Goal: Task Accomplishment & Management: Use online tool/utility

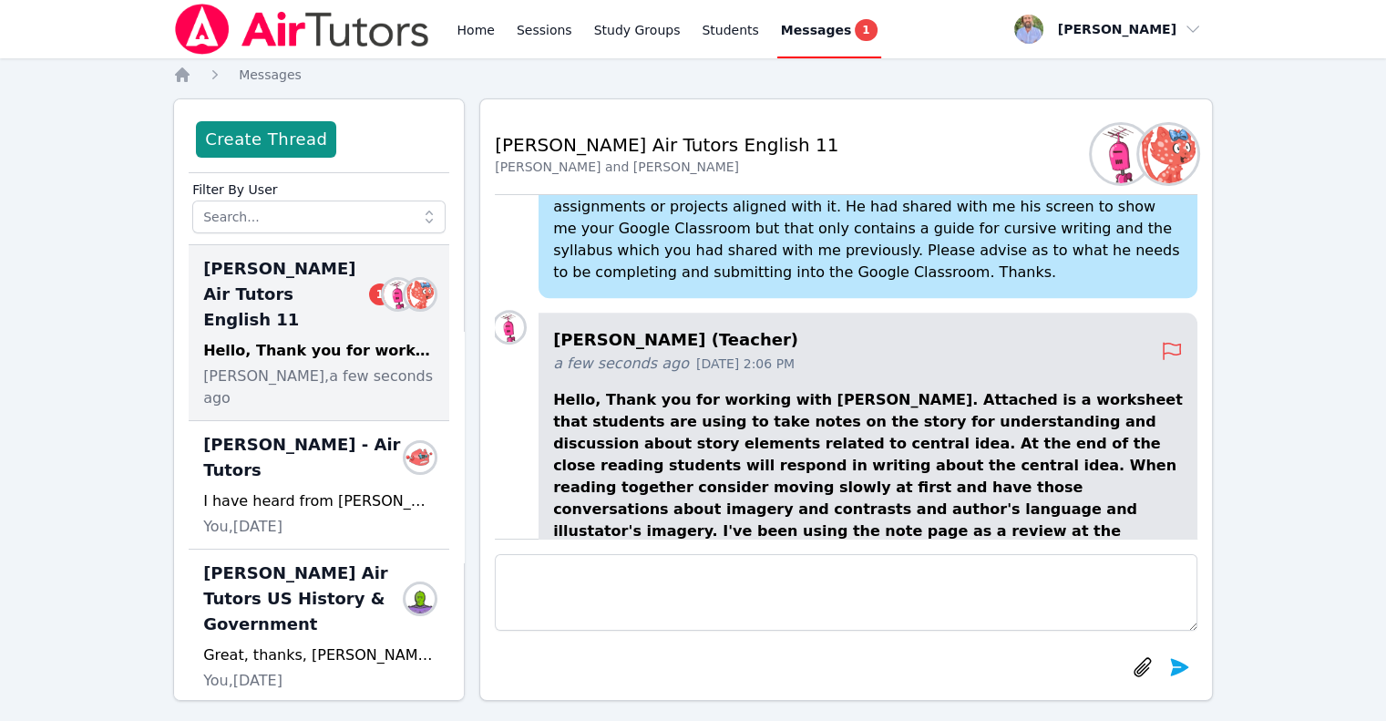
click at [244, 44] on img at bounding box center [302, 29] width 258 height 51
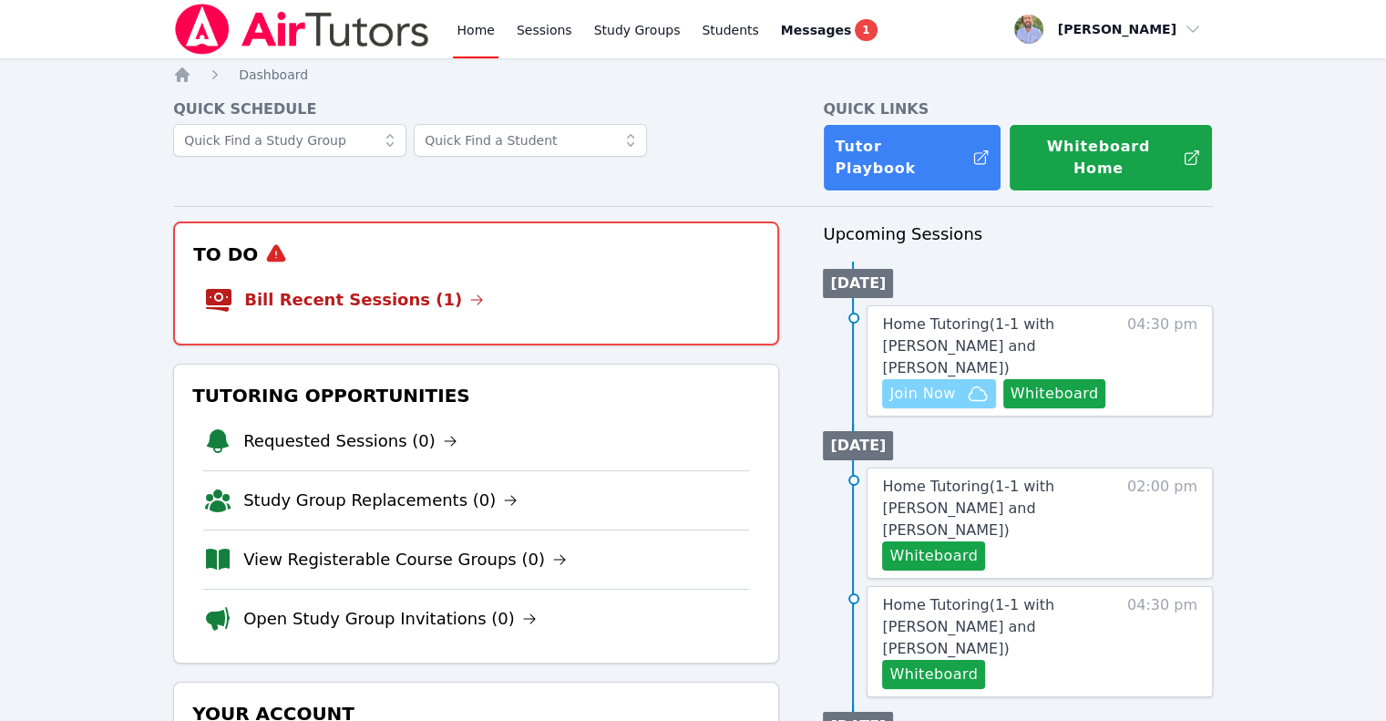
click at [942, 383] on span "Join Now" at bounding box center [923, 394] width 66 height 22
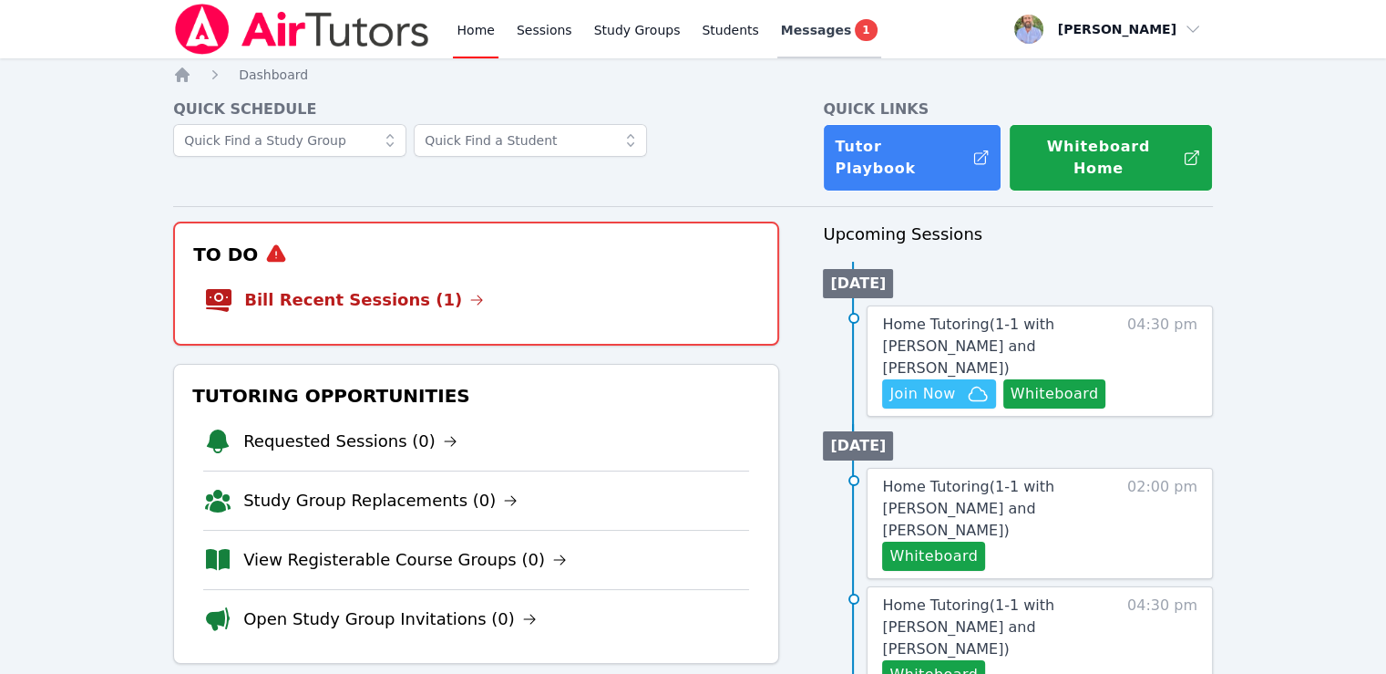
click at [781, 37] on span "Messages" at bounding box center [816, 30] width 70 height 18
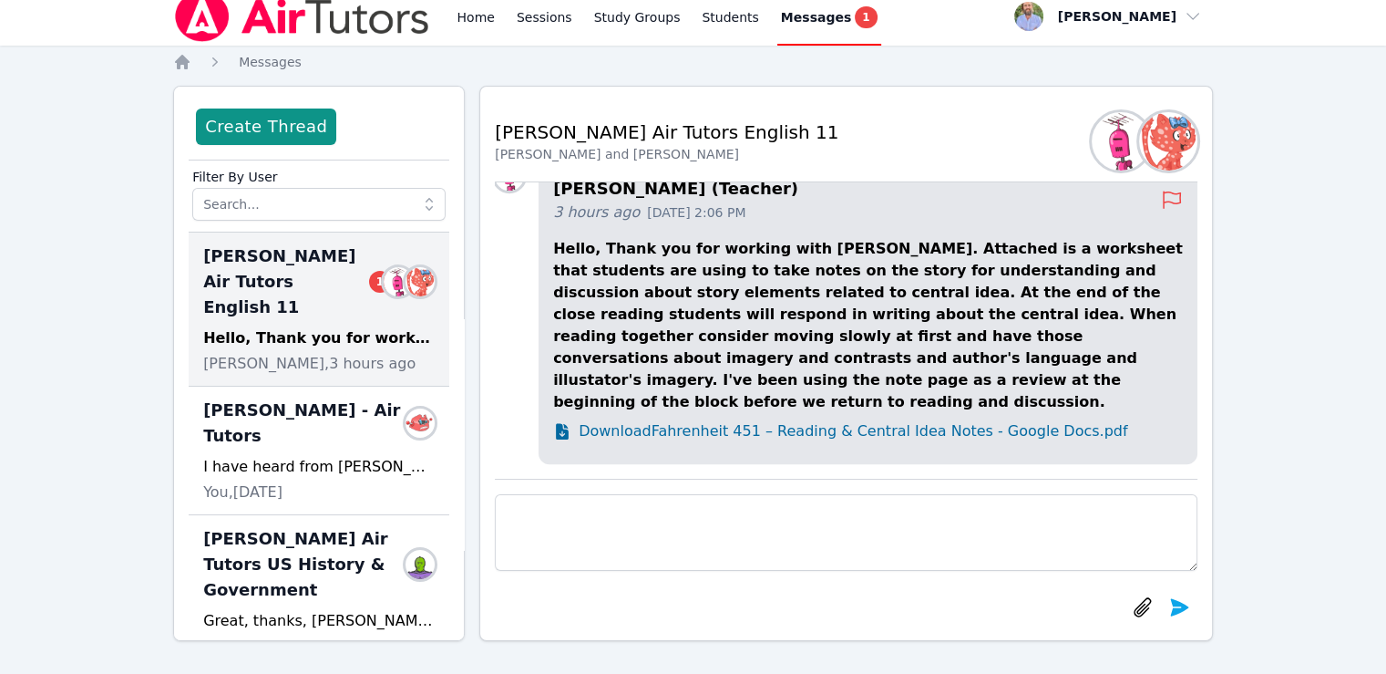
scroll to position [16, 0]
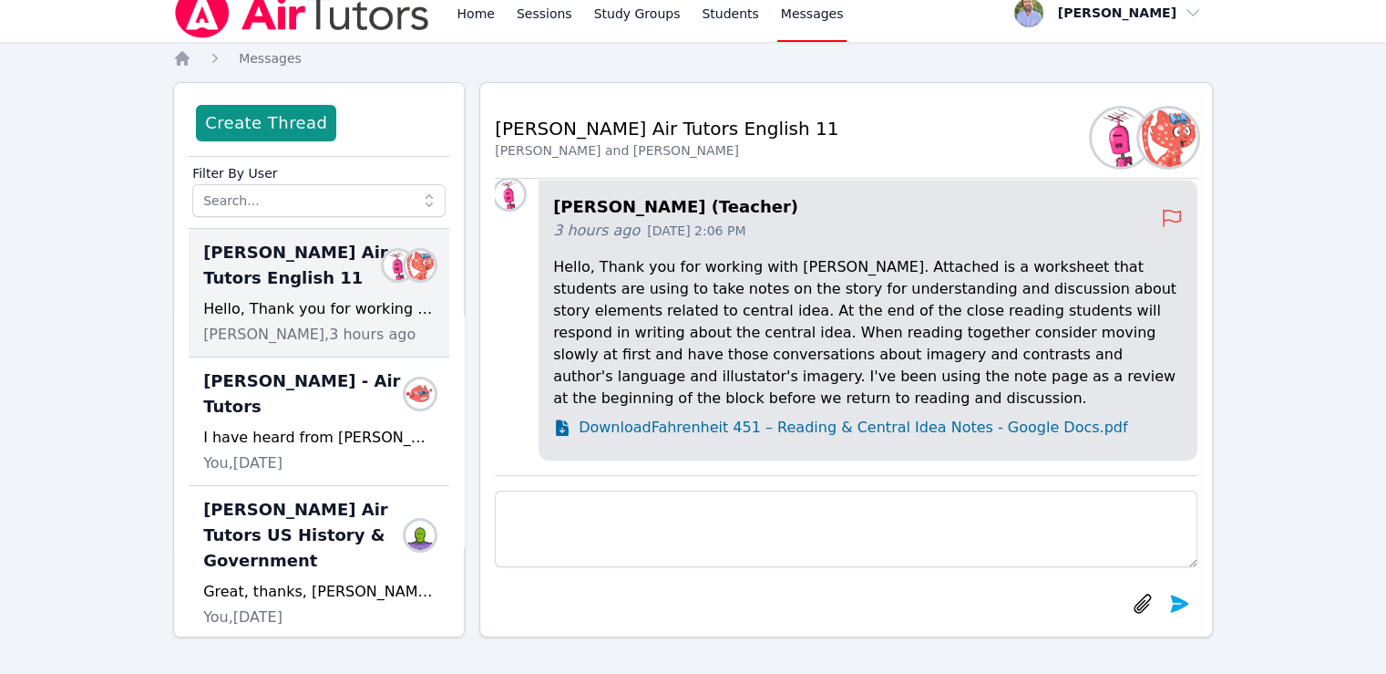
click at [698, 433] on span "Download Fahrenheit 451 – Reading & Central Idea Notes - Google Docs.pdf" at bounding box center [853, 428] width 549 height 22
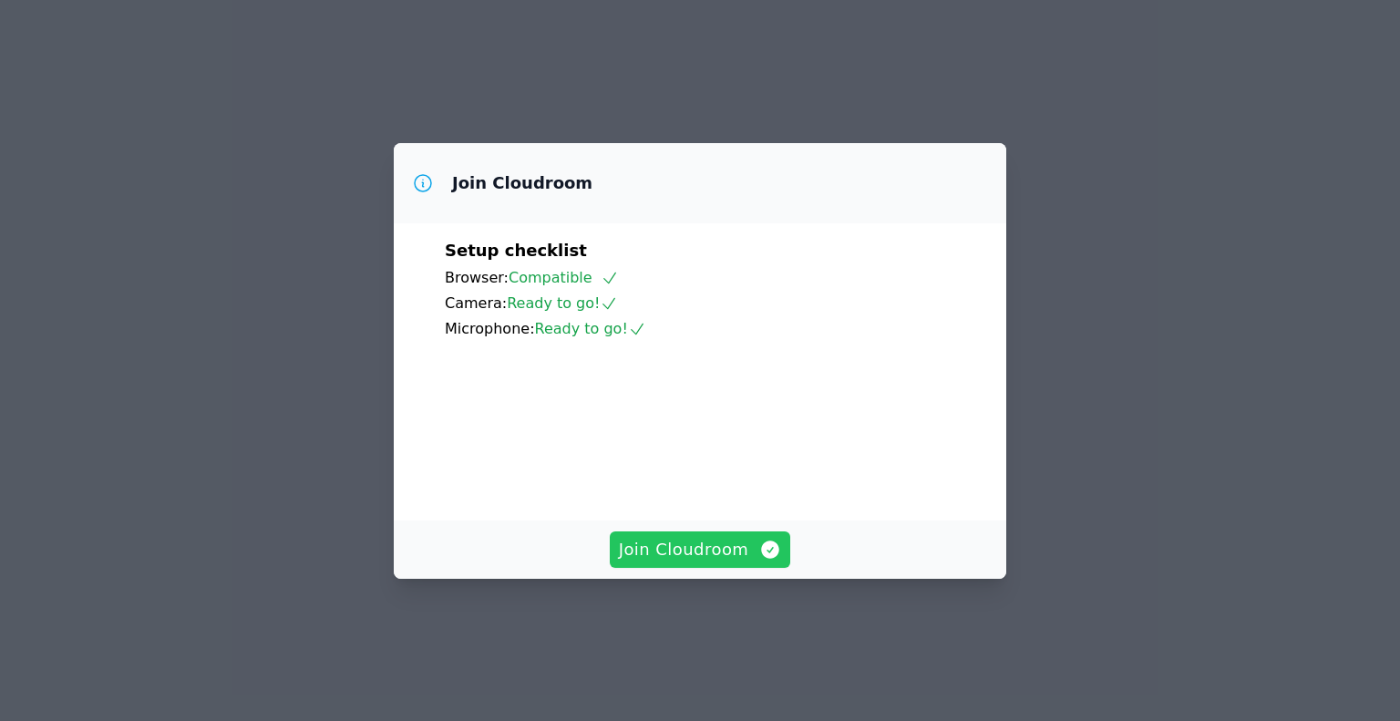
click at [693, 562] on span "Join Cloudroom" at bounding box center [700, 550] width 163 height 26
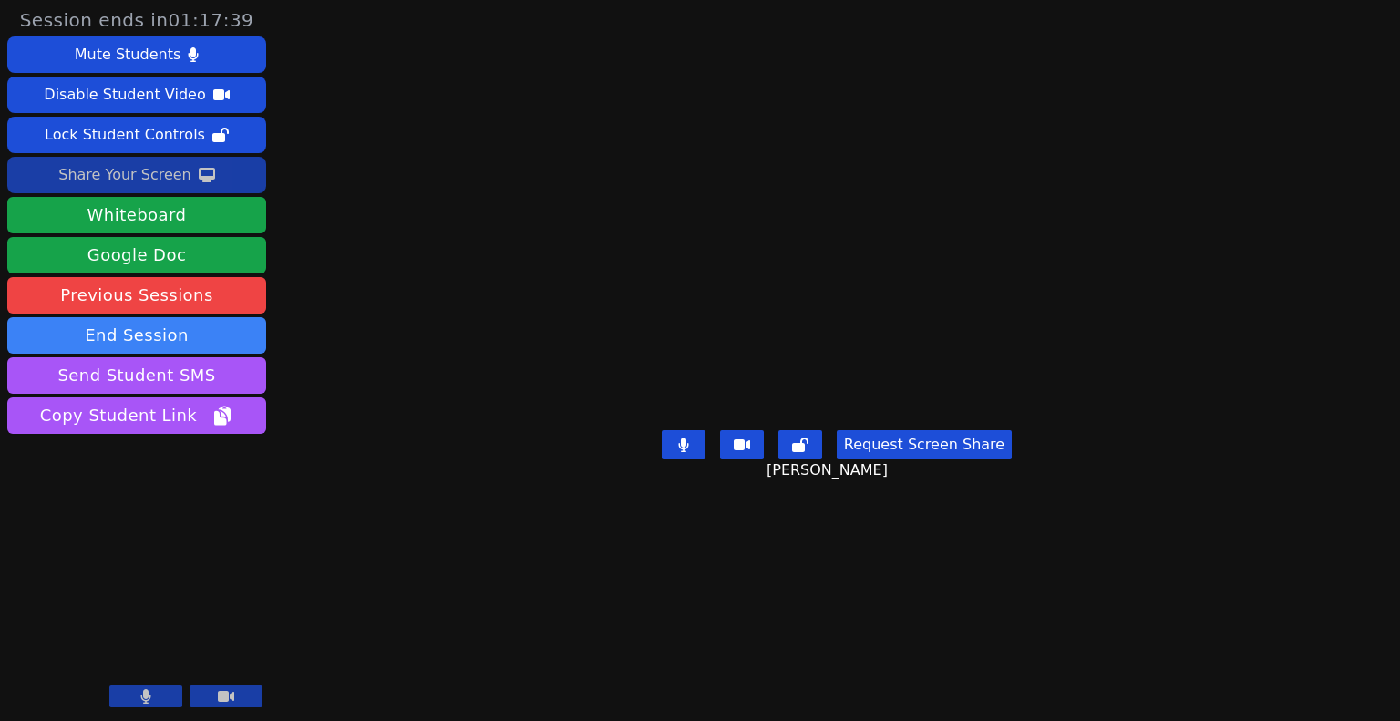
click at [156, 180] on div "Share Your Screen" at bounding box center [124, 174] width 133 height 29
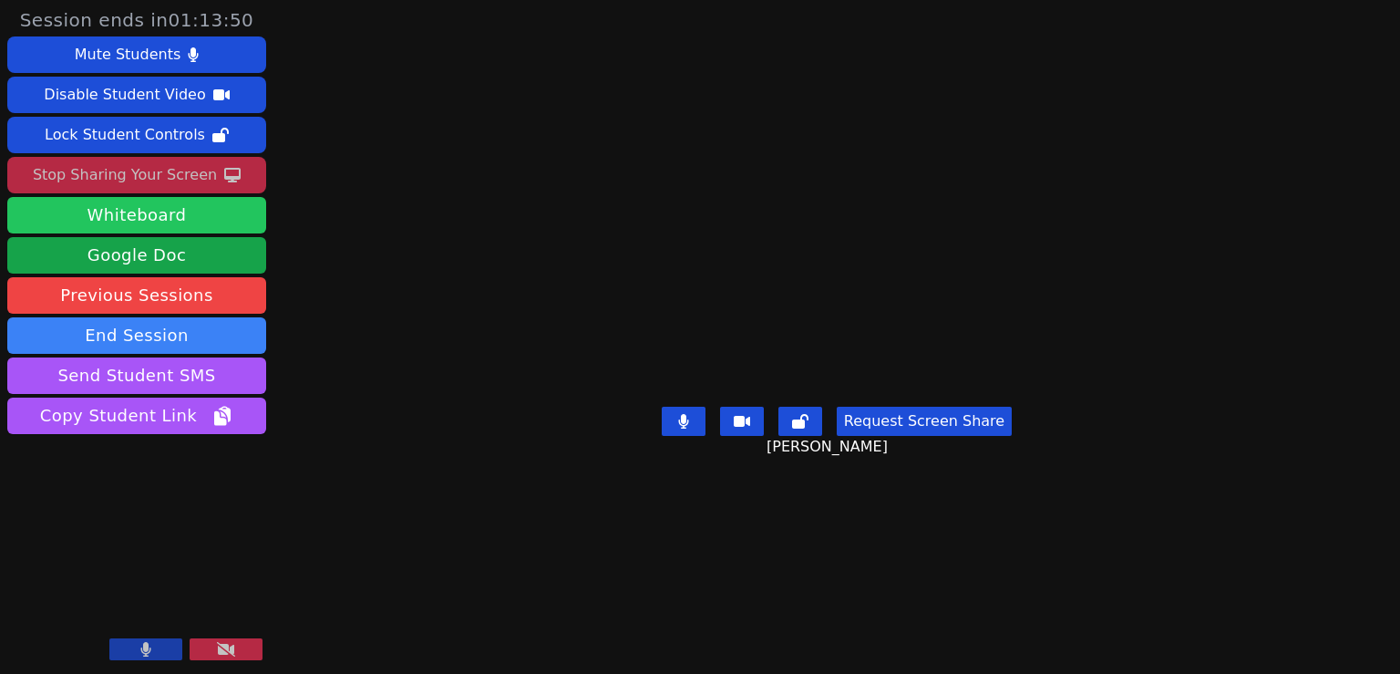
click at [128, 207] on button "Whiteboard" at bounding box center [136, 215] width 259 height 36
click at [694, 436] on button at bounding box center [684, 420] width 44 height 29
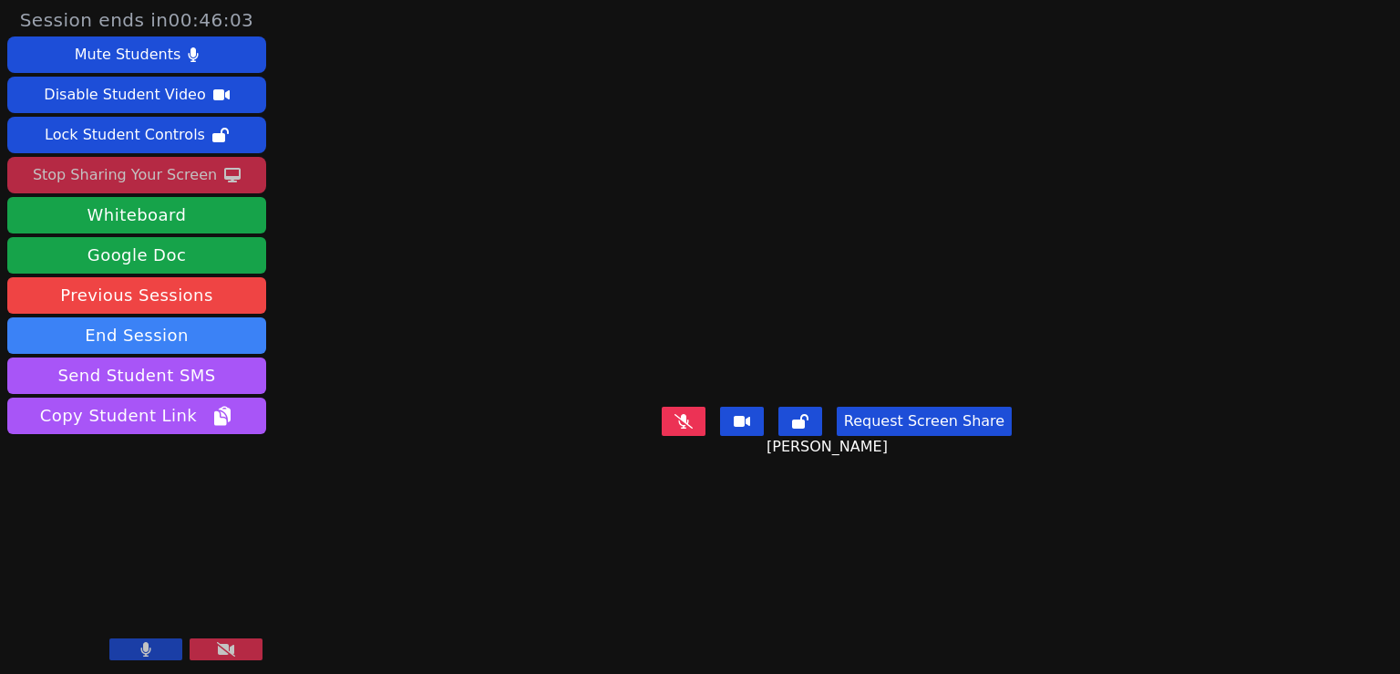
click at [727, 436] on button at bounding box center [742, 420] width 44 height 29
click at [746, 427] on icon at bounding box center [742, 421] width 16 height 11
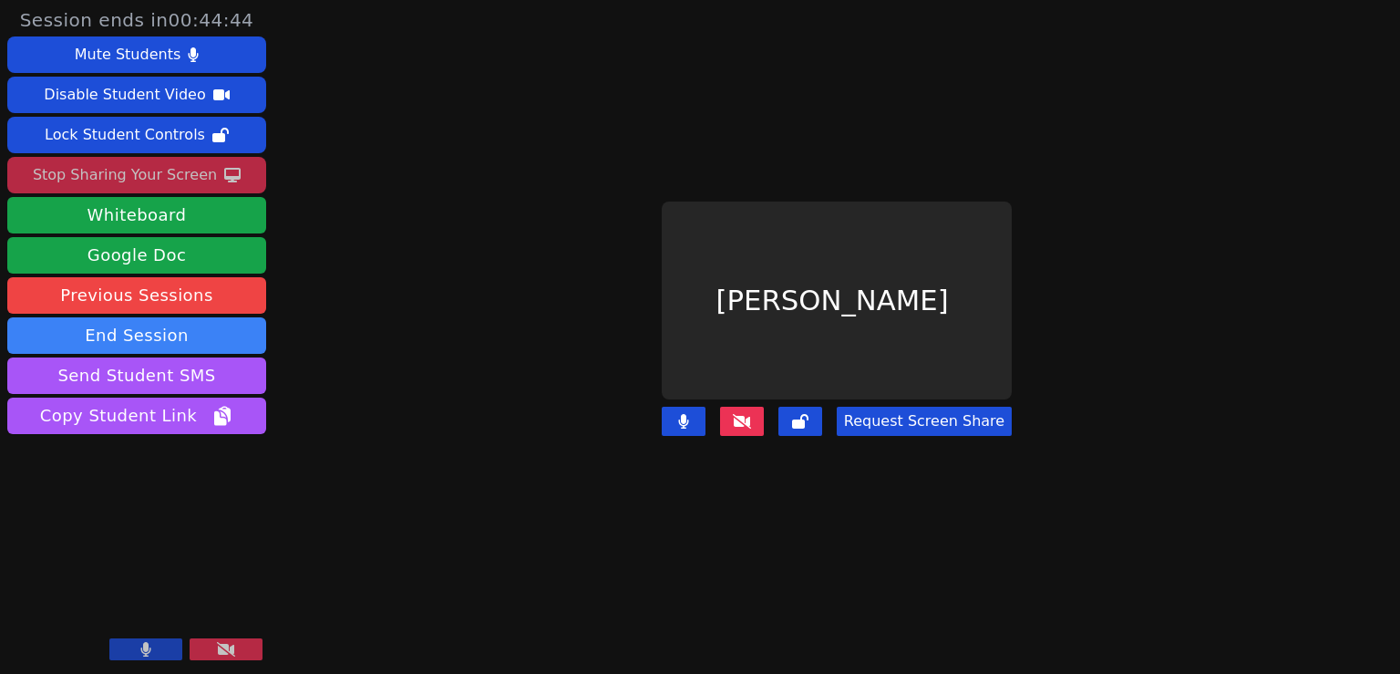
click at [688, 414] on icon at bounding box center [683, 421] width 10 height 15
click at [222, 645] on icon at bounding box center [226, 649] width 18 height 15
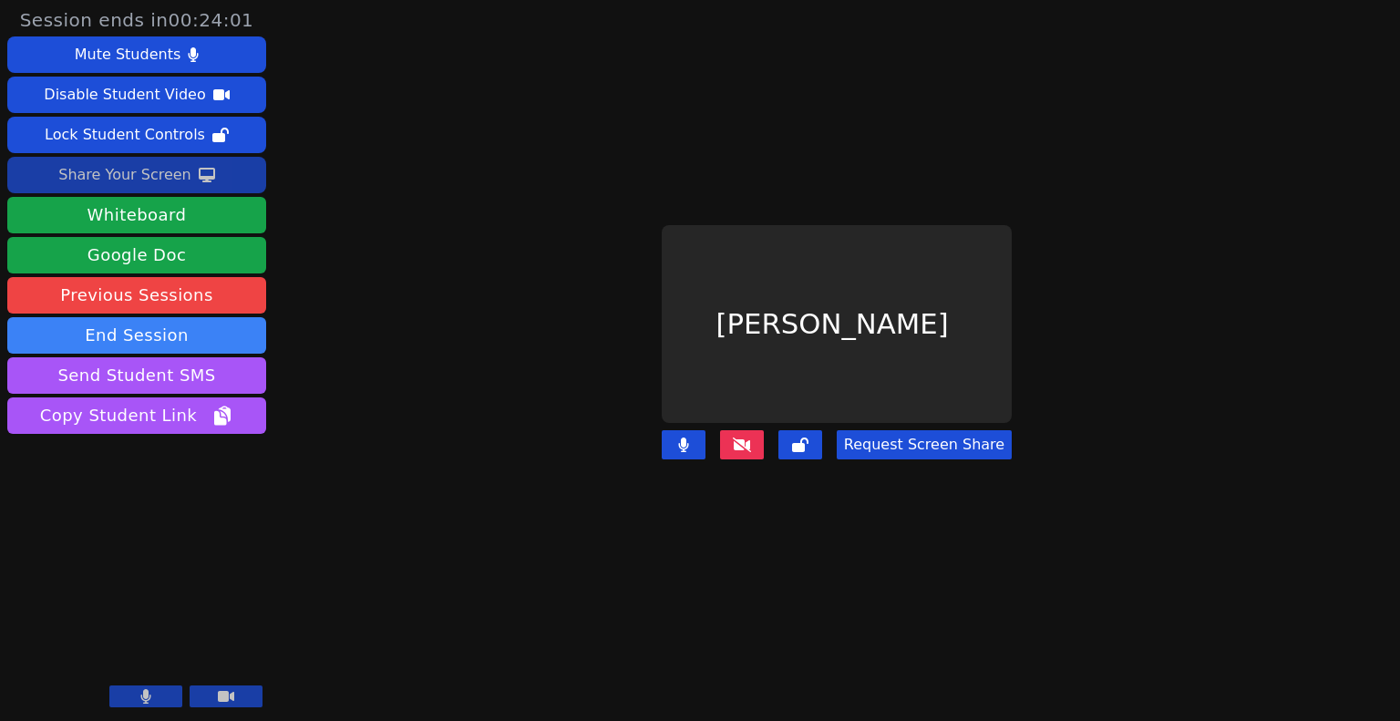
click at [165, 180] on div "Share Your Screen" at bounding box center [124, 174] width 133 height 29
click at [125, 181] on div "Share Your Screen" at bounding box center [124, 174] width 133 height 29
click at [139, 174] on div "Share Your Screen" at bounding box center [124, 174] width 133 height 29
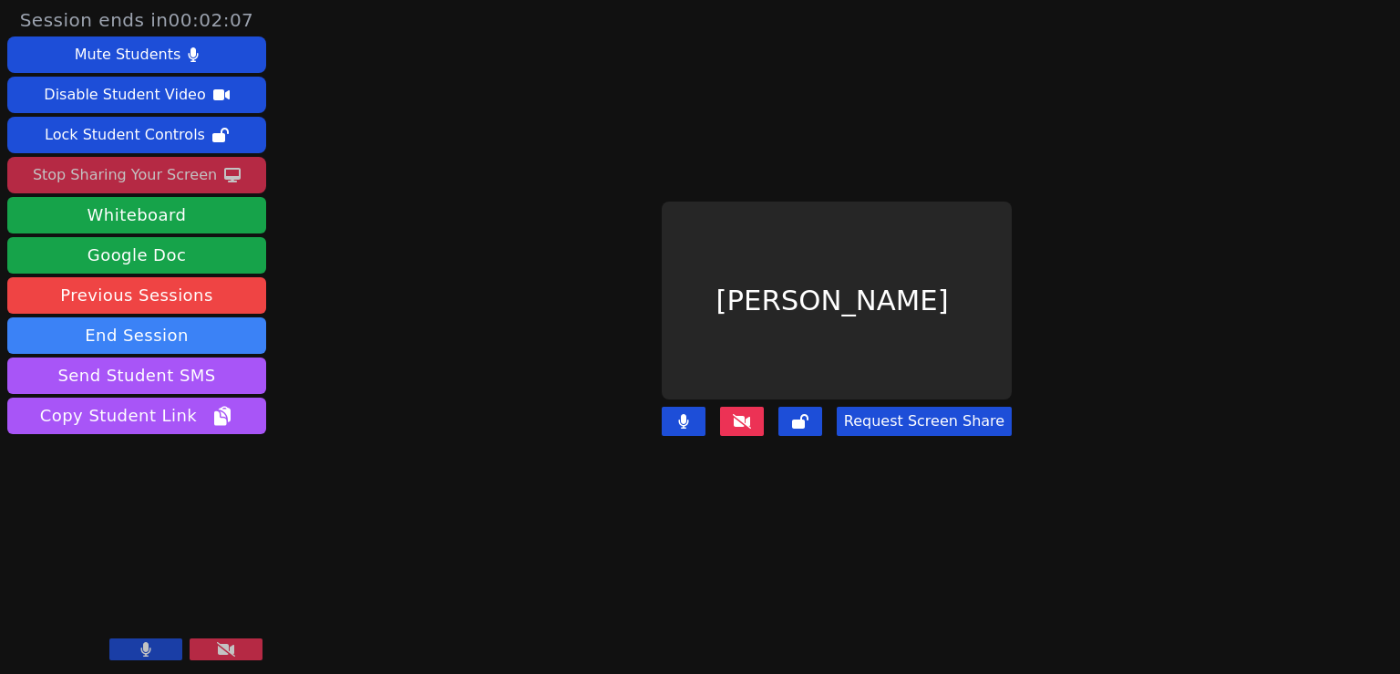
click at [227, 644] on icon at bounding box center [226, 649] width 18 height 15
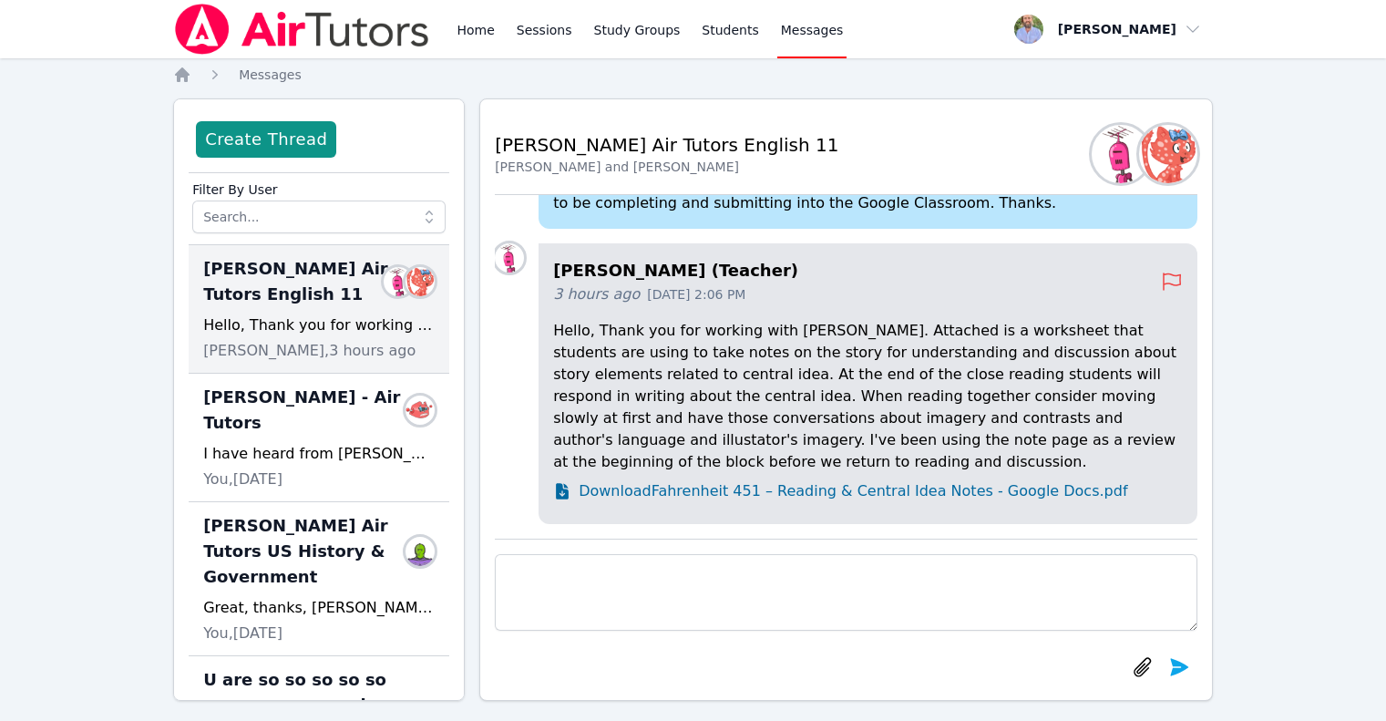
scroll to position [16, 0]
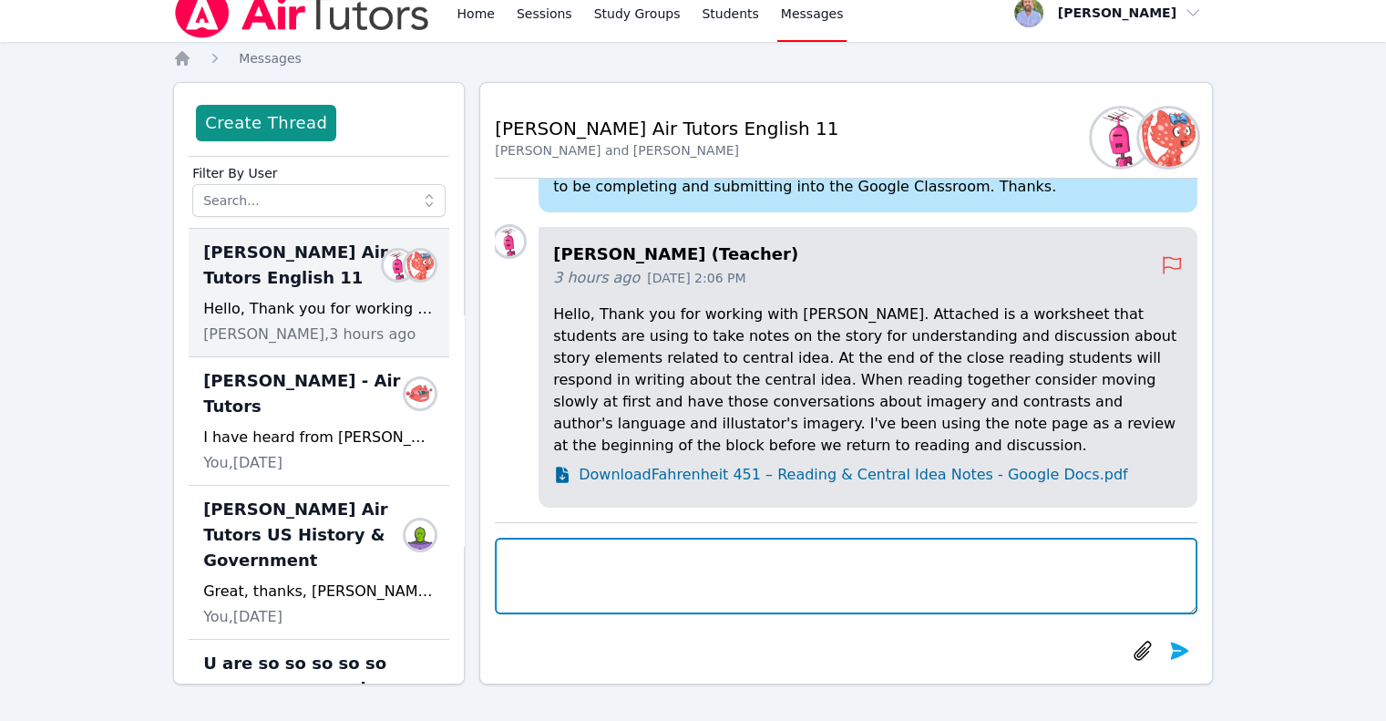
click at [818, 581] on textarea at bounding box center [846, 576] width 703 height 77
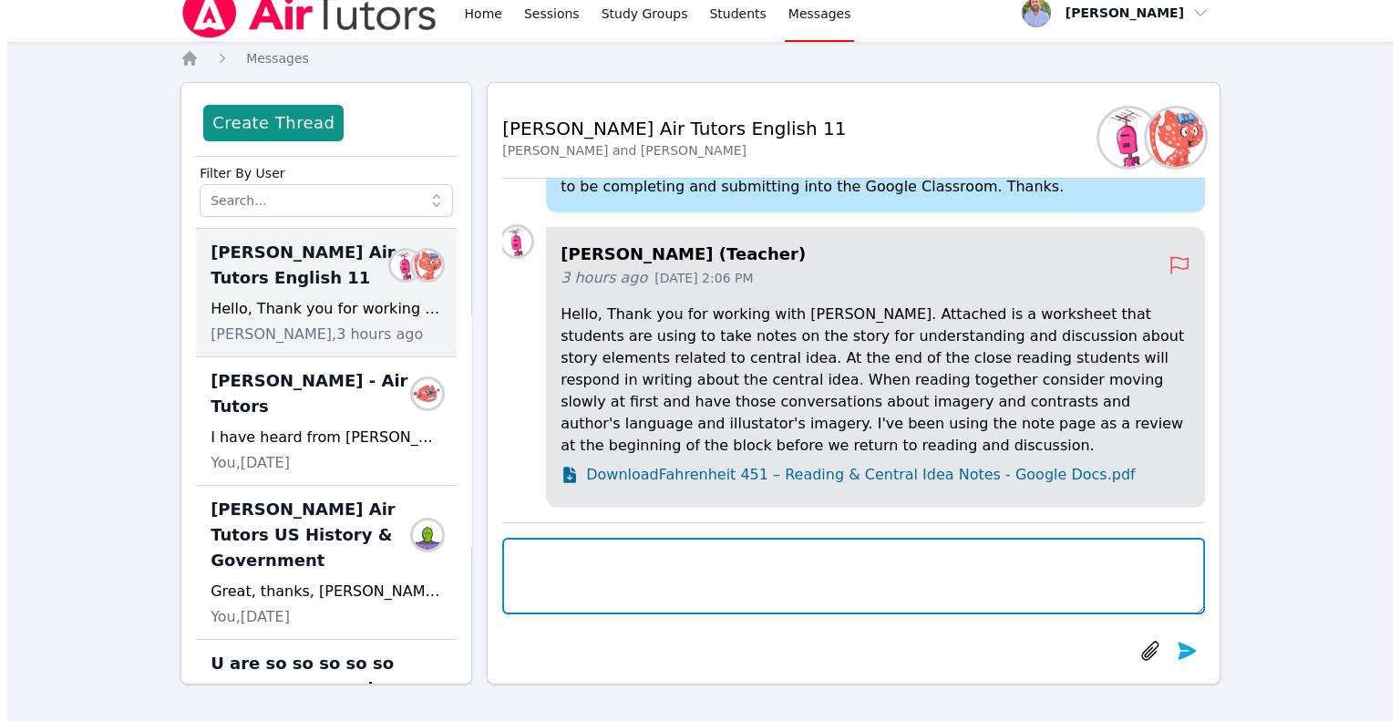
scroll to position [0, 0]
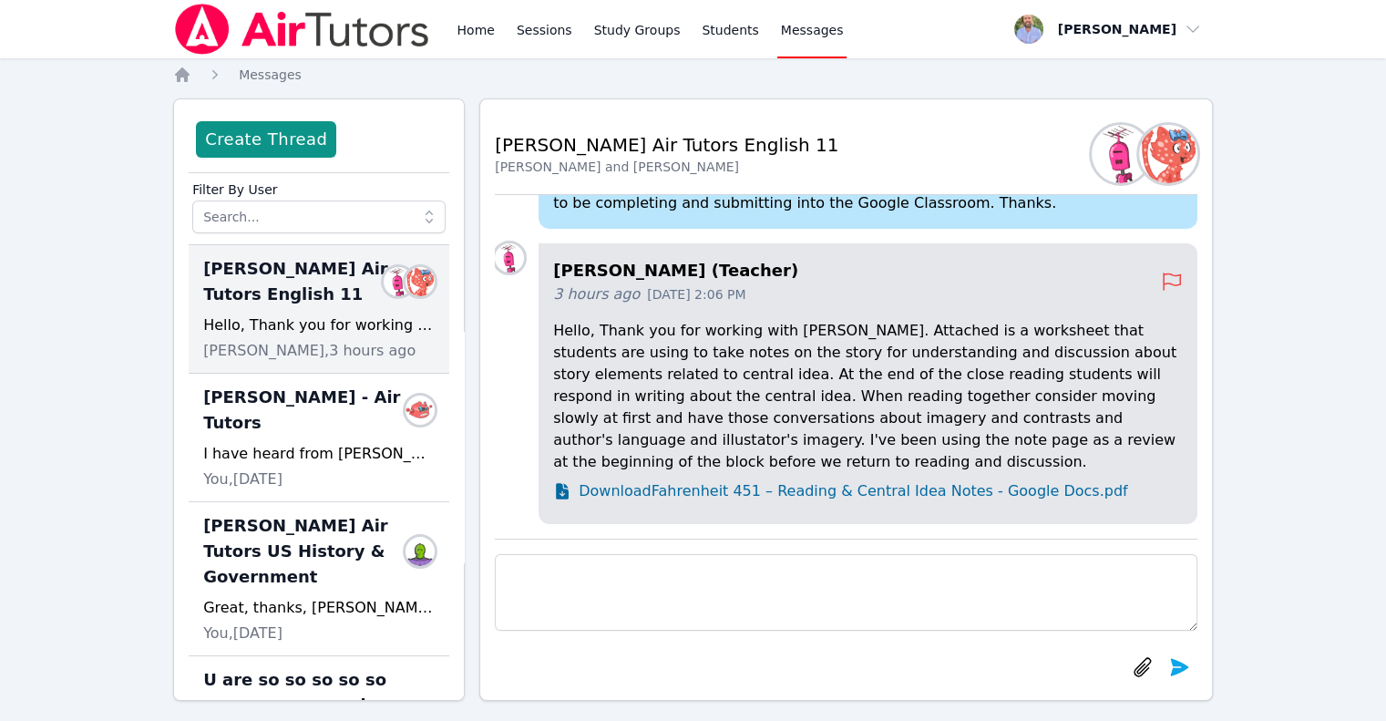
click at [281, 26] on img at bounding box center [302, 29] width 258 height 51
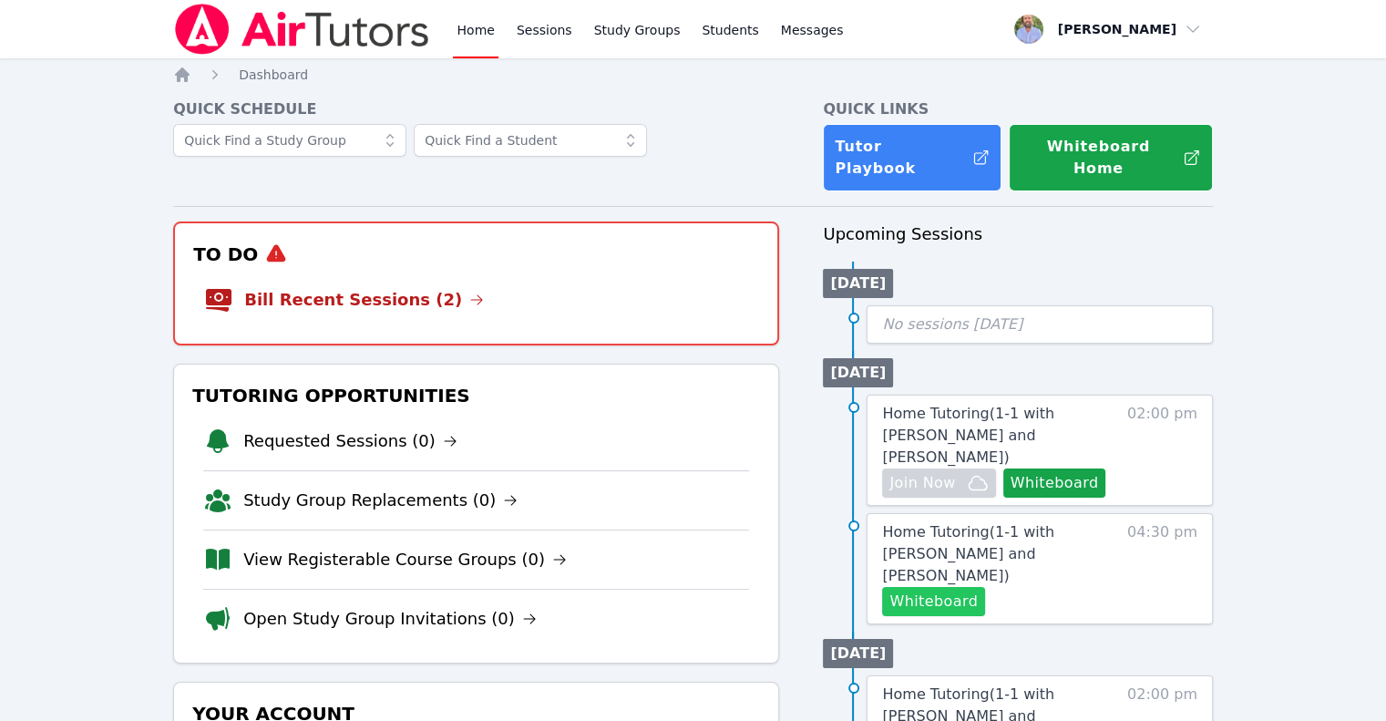
click at [938, 587] on button "Whiteboard" at bounding box center [933, 601] width 103 height 29
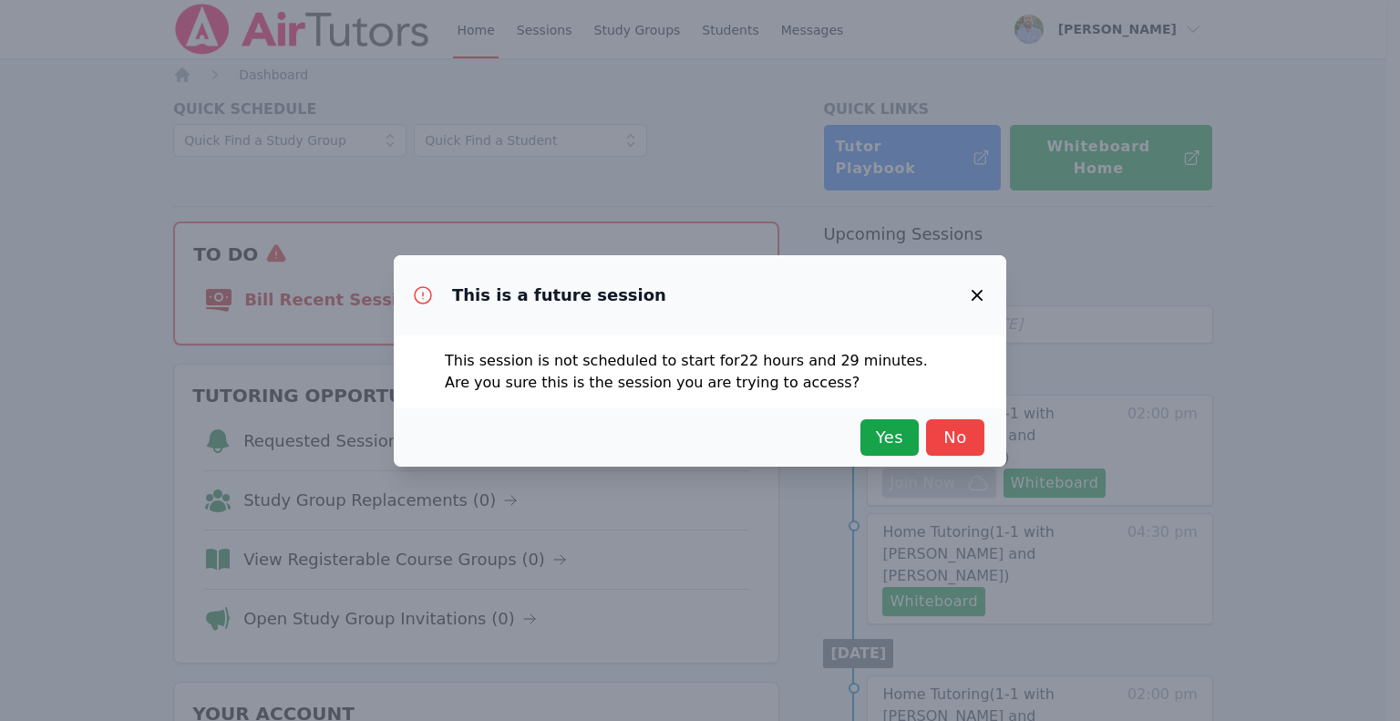
click at [905, 457] on div "Yes No" at bounding box center [700, 437] width 612 height 58
click at [897, 445] on span "Yes" at bounding box center [890, 438] width 40 height 26
